Goal: Task Accomplishment & Management: Manage account settings

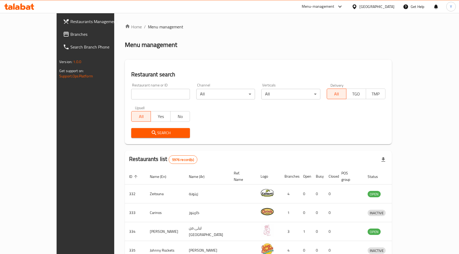
click at [137, 93] on input "search" at bounding box center [160, 94] width 59 height 11
paste input "657026"
type input "657026"
click button "Search" at bounding box center [160, 133] width 59 height 10
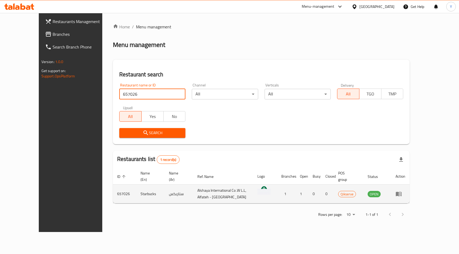
click at [401, 192] on icon "enhanced table" at bounding box center [398, 194] width 6 height 5
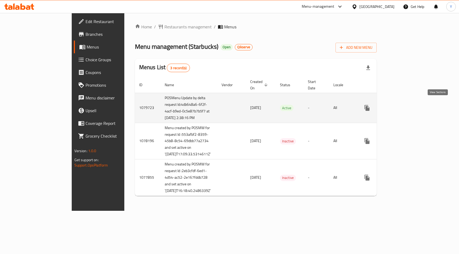
click at [408, 106] on icon "enhanced table" at bounding box center [405, 108] width 6 height 6
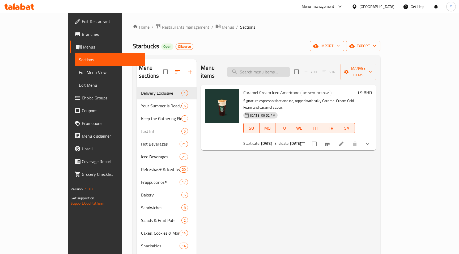
click at [271, 71] on input "search" at bounding box center [258, 71] width 63 height 9
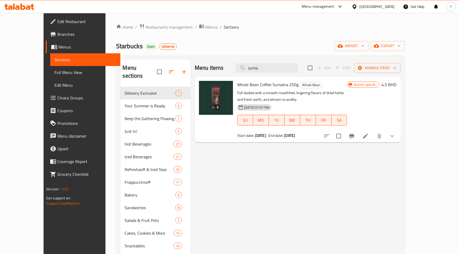
type input "suma"
click at [368, 136] on icon at bounding box center [365, 136] width 6 height 6
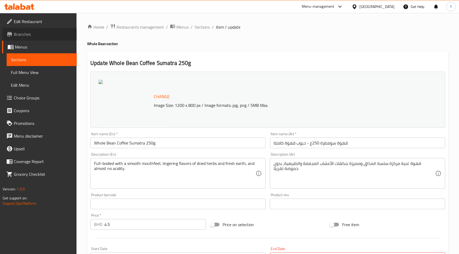
click at [24, 37] on span "Branches" at bounding box center [43, 34] width 59 height 6
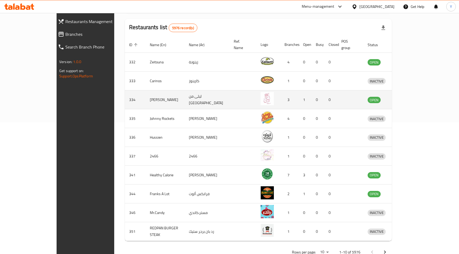
scroll to position [142, 0]
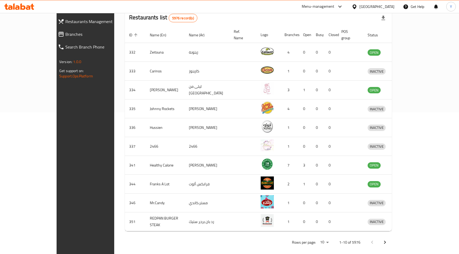
click at [385, 236] on li "500" at bounding box center [383, 234] width 18 height 10
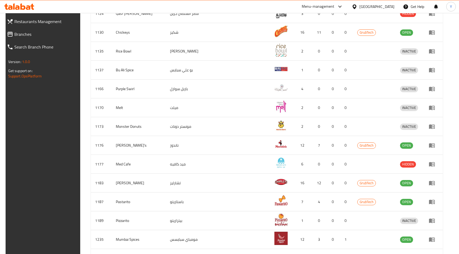
scroll to position [2206, 0]
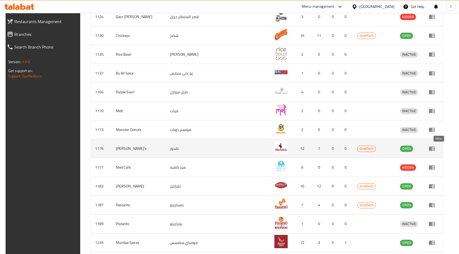
click at [438, 149] on link "enhanced table" at bounding box center [433, 148] width 10 height 6
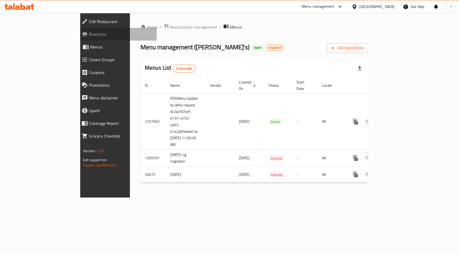
click at [89, 35] on span "Branches" at bounding box center [121, 34] width 64 height 6
